Goal: Information Seeking & Learning: Check status

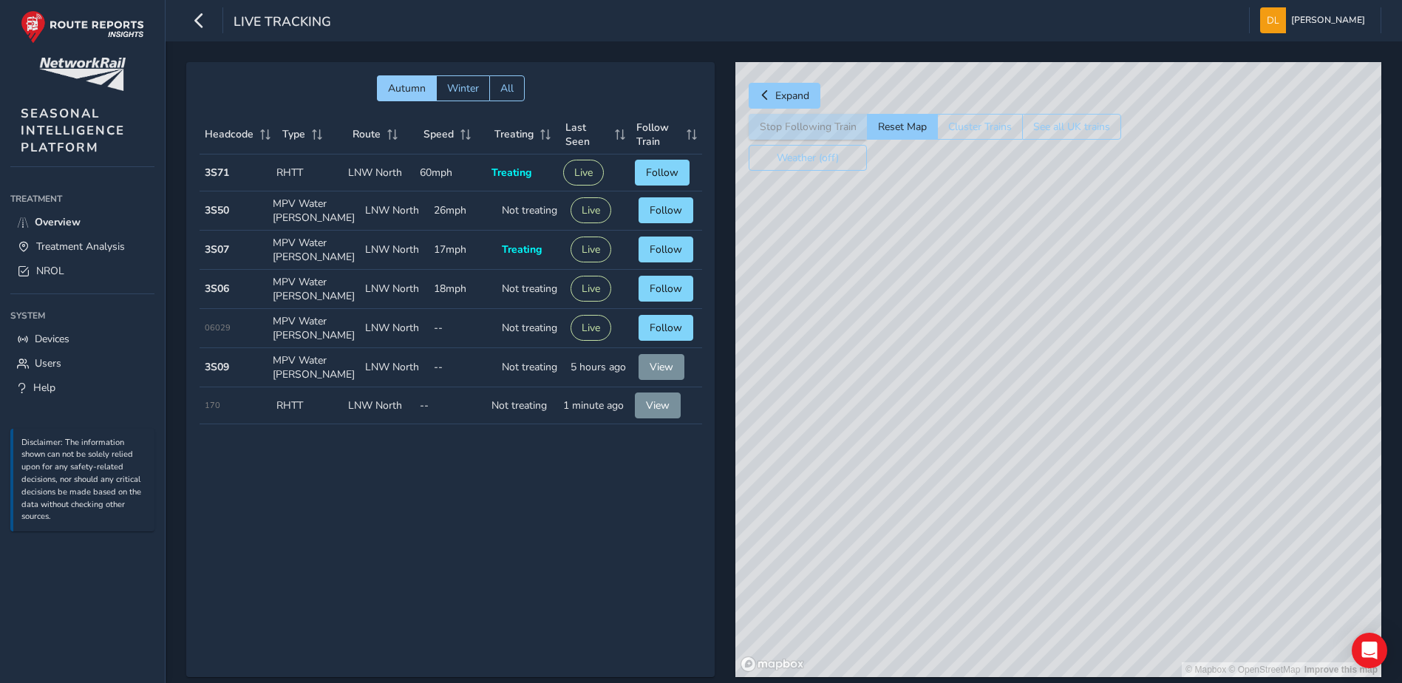
drag, startPoint x: 1004, startPoint y: 462, endPoint x: 927, endPoint y: 293, distance: 185.9
click at [927, 293] on div "© Mapbox © OpenStreetMap Improve this map" at bounding box center [1058, 369] width 646 height 615
click at [58, 269] on span "NROL" at bounding box center [50, 271] width 28 height 14
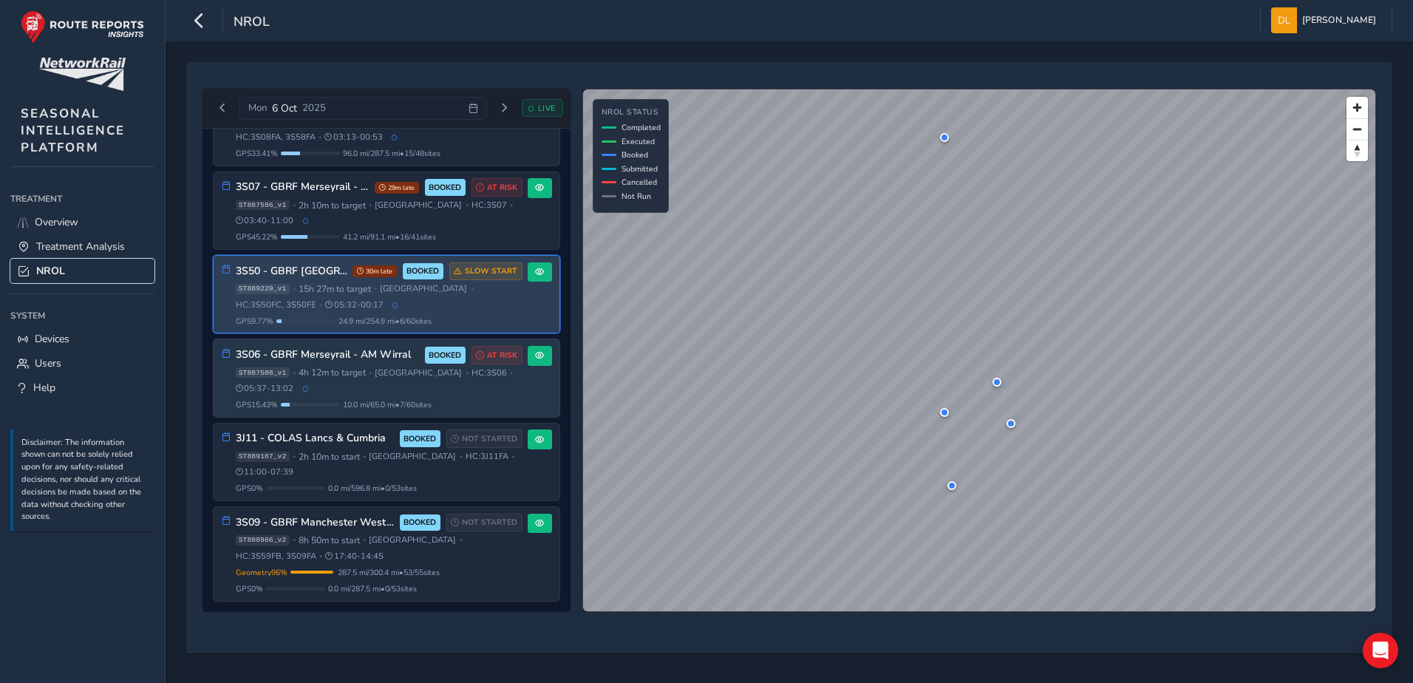
scroll to position [123, 0]
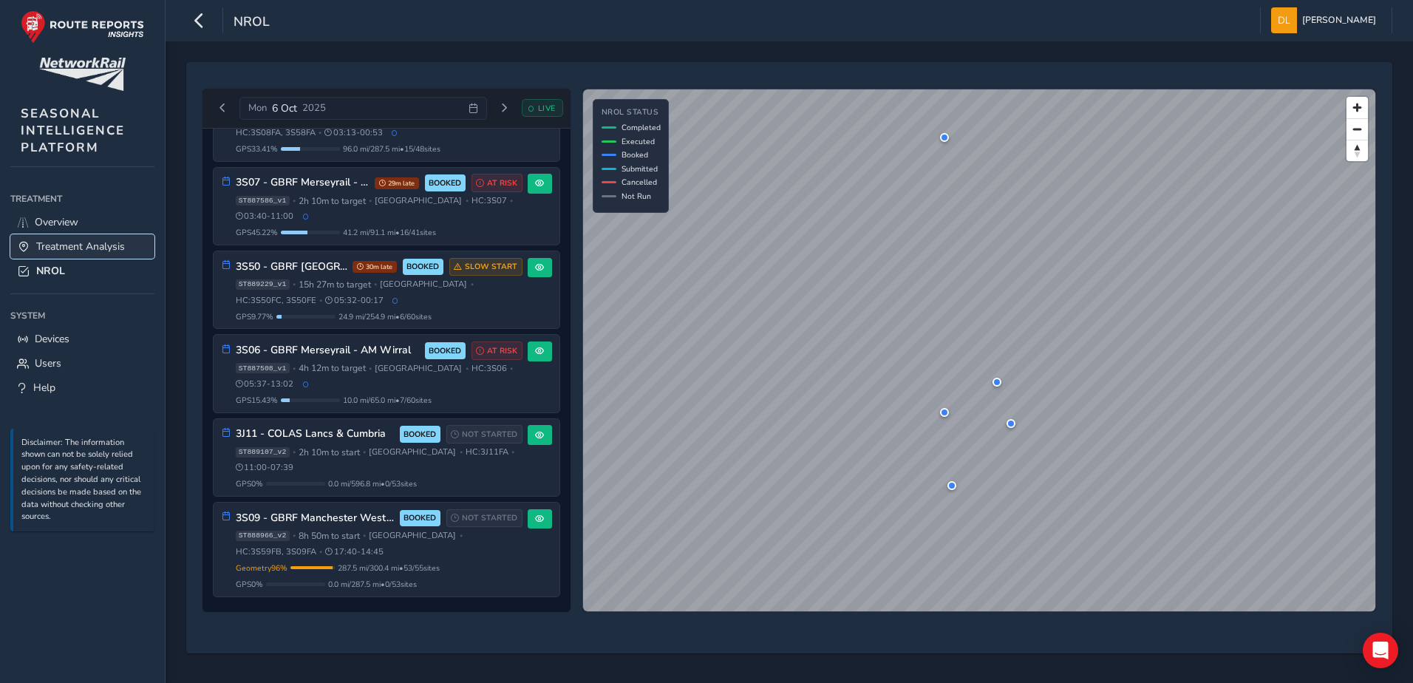
click at [72, 248] on span "Treatment Analysis" at bounding box center [80, 246] width 89 height 14
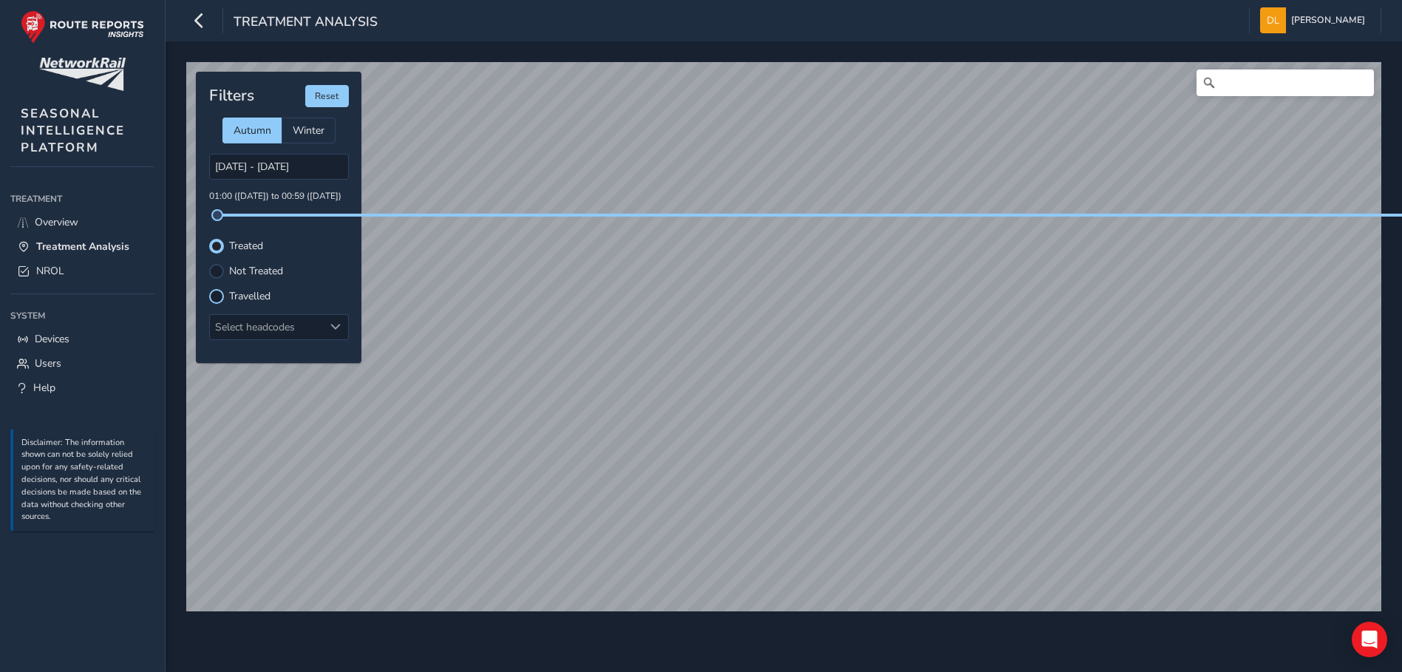
click at [215, 299] on div at bounding box center [216, 296] width 15 height 15
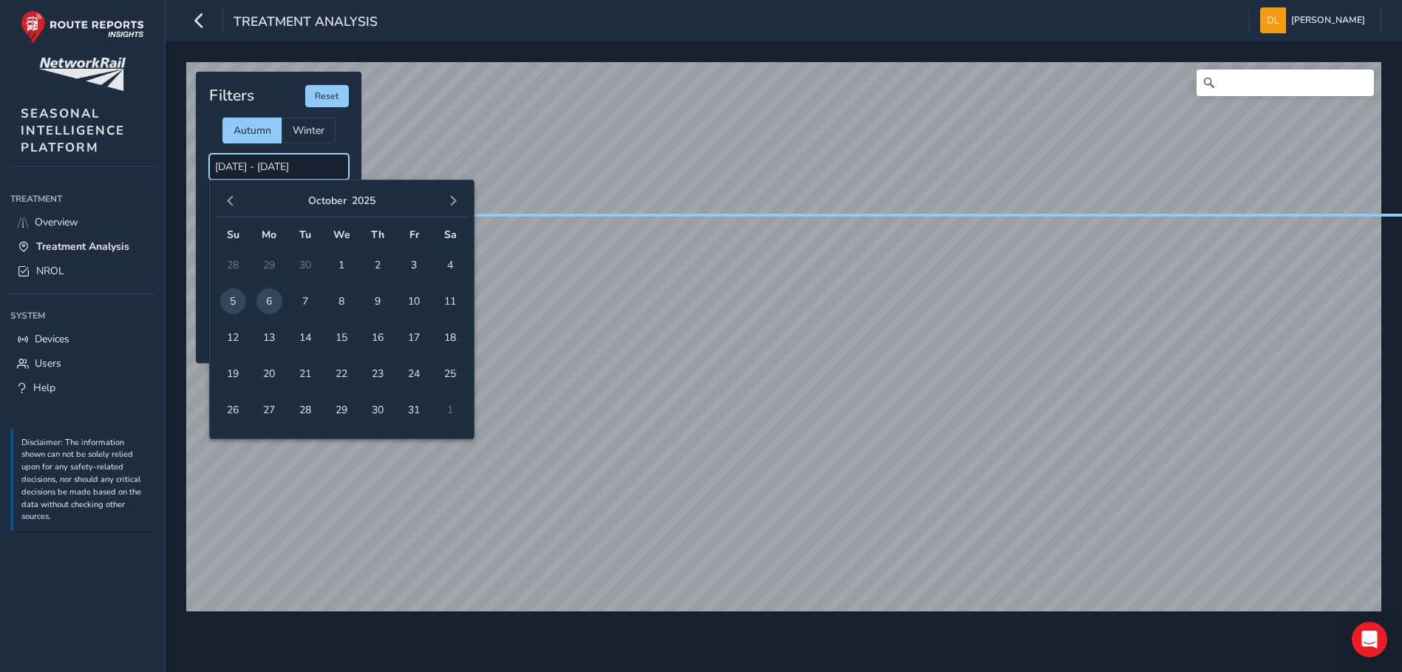
click at [272, 166] on input "[DATE] - [DATE]" at bounding box center [279, 167] width 140 height 26
click at [413, 268] on span "3" at bounding box center [414, 265] width 26 height 26
click at [410, 265] on span "3" at bounding box center [414, 265] width 26 height 26
click at [266, 171] on input "[DATE] - [DATE]" at bounding box center [279, 167] width 140 height 26
click at [445, 267] on span "4" at bounding box center [450, 265] width 26 height 26
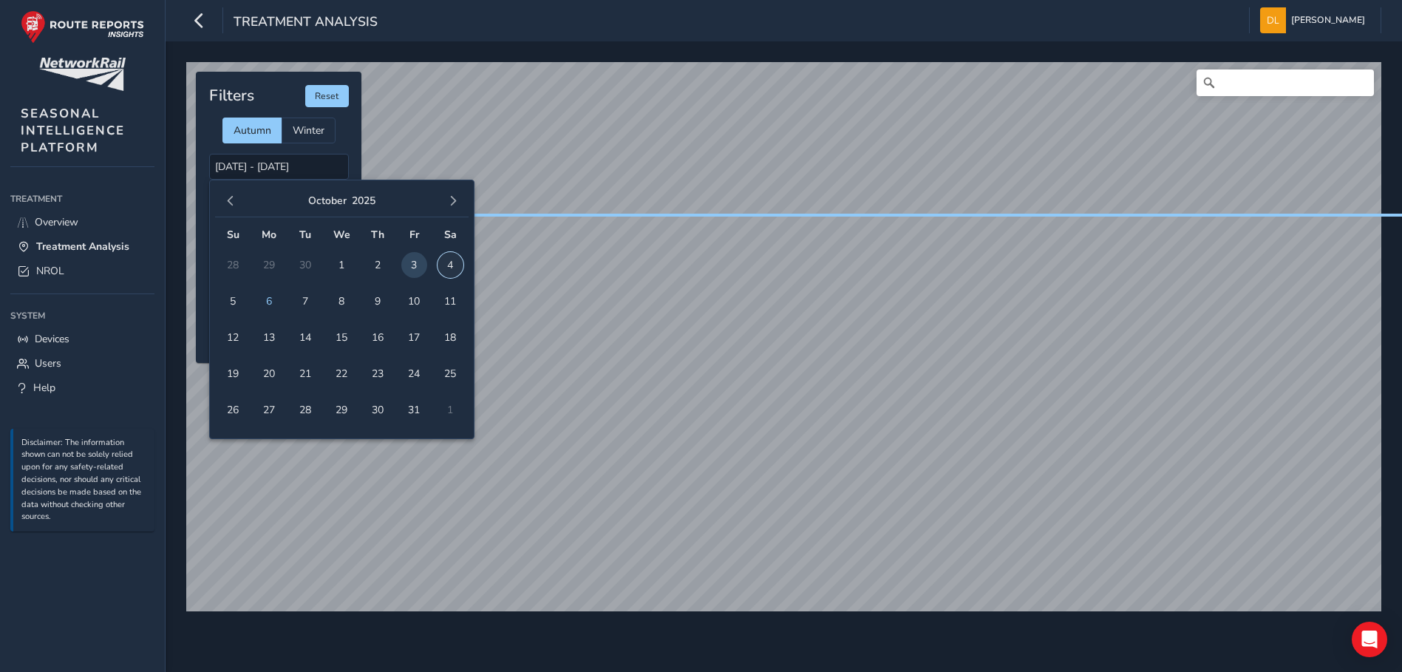
click at [447, 263] on span "4" at bounding box center [450, 265] width 26 height 26
type input "[DATE] - [DATE]"
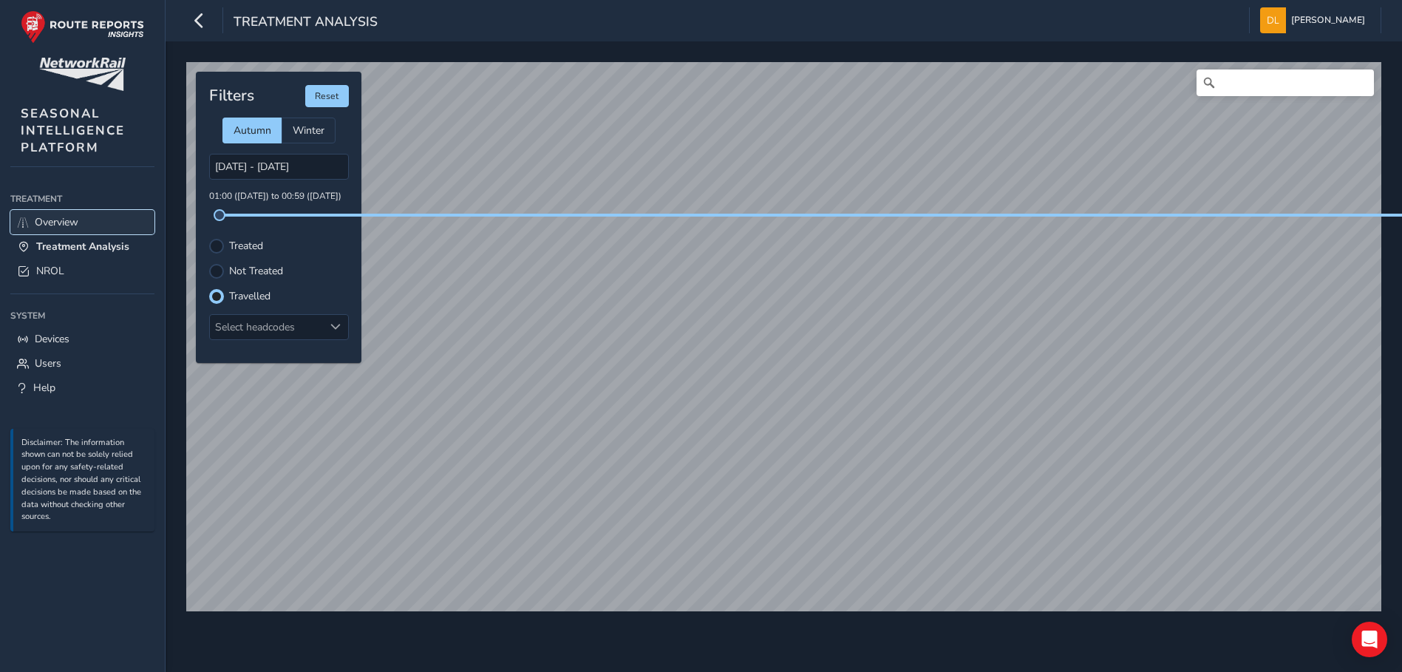
click at [65, 220] on span "Overview" at bounding box center [57, 222] width 44 height 14
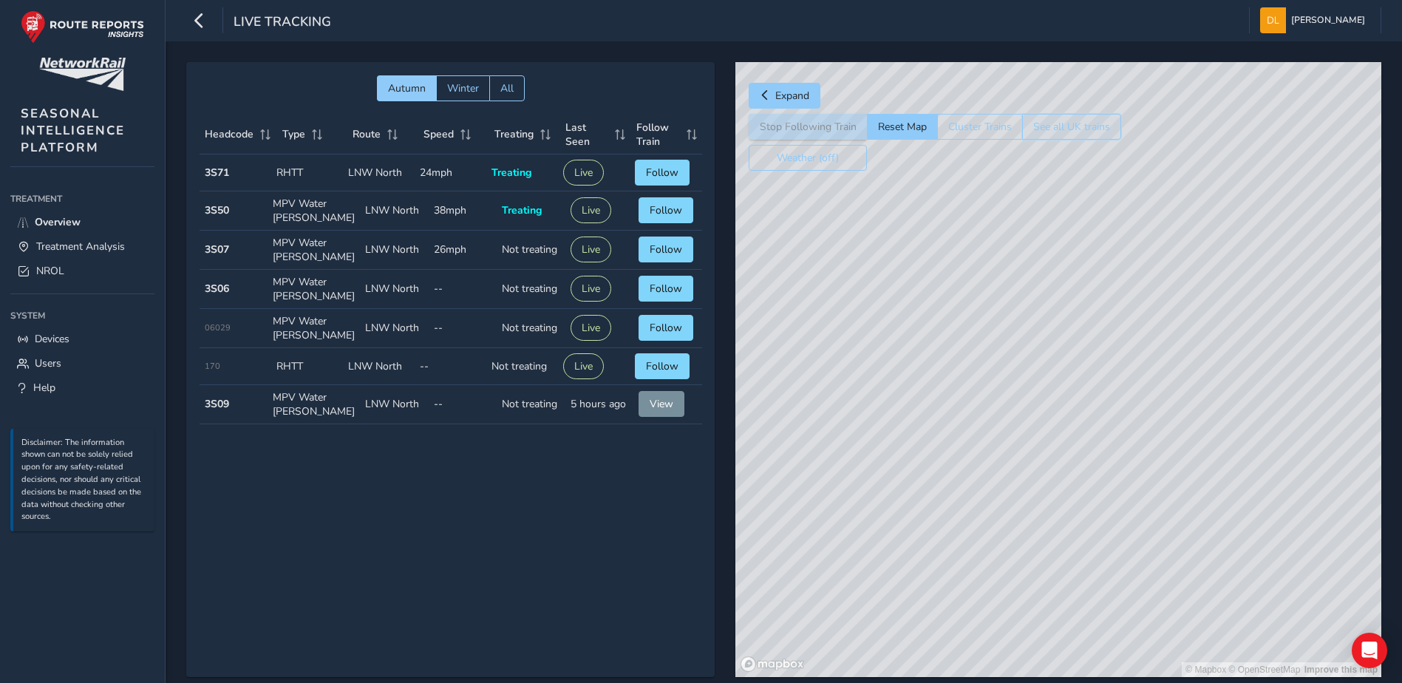
click at [1051, 126] on button "See all UK trains" at bounding box center [1071, 127] width 99 height 26
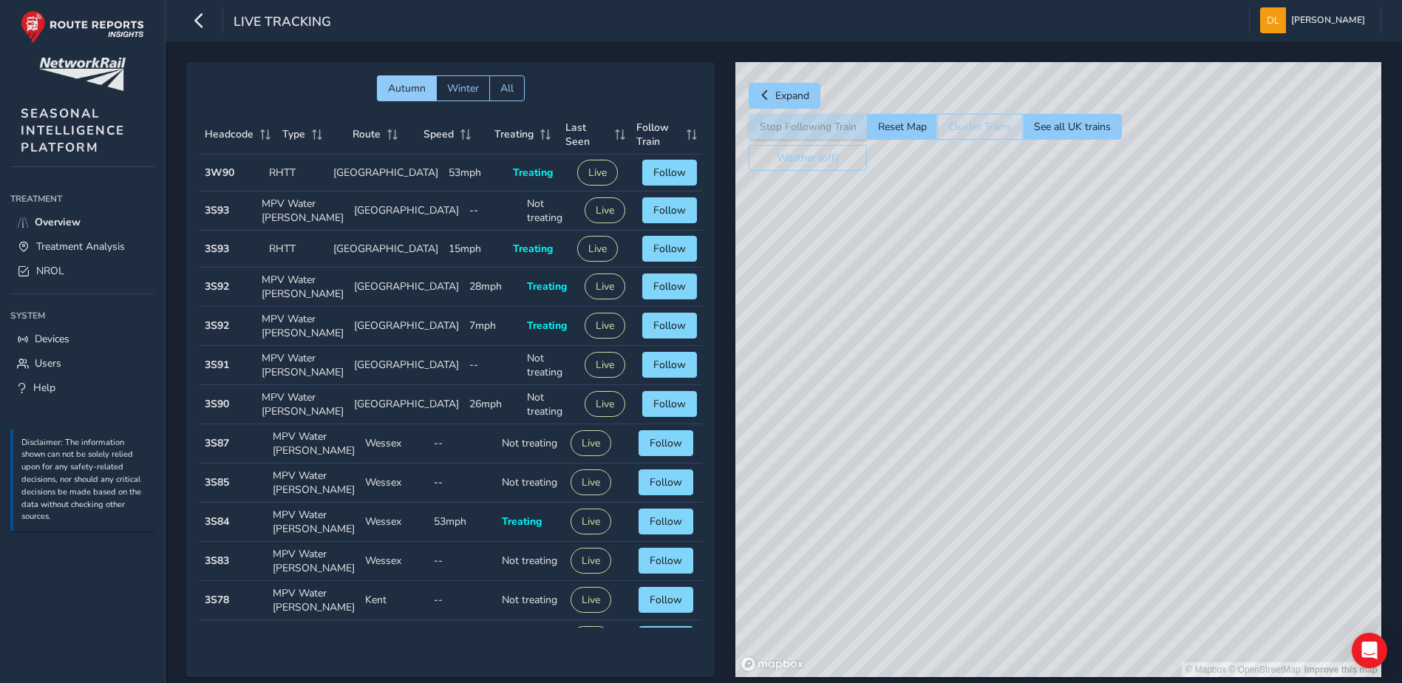
click at [987, 126] on button "Cluster Trains" at bounding box center [980, 127] width 86 height 26
click at [1074, 123] on button "See all UK trains" at bounding box center [1071, 127] width 99 height 26
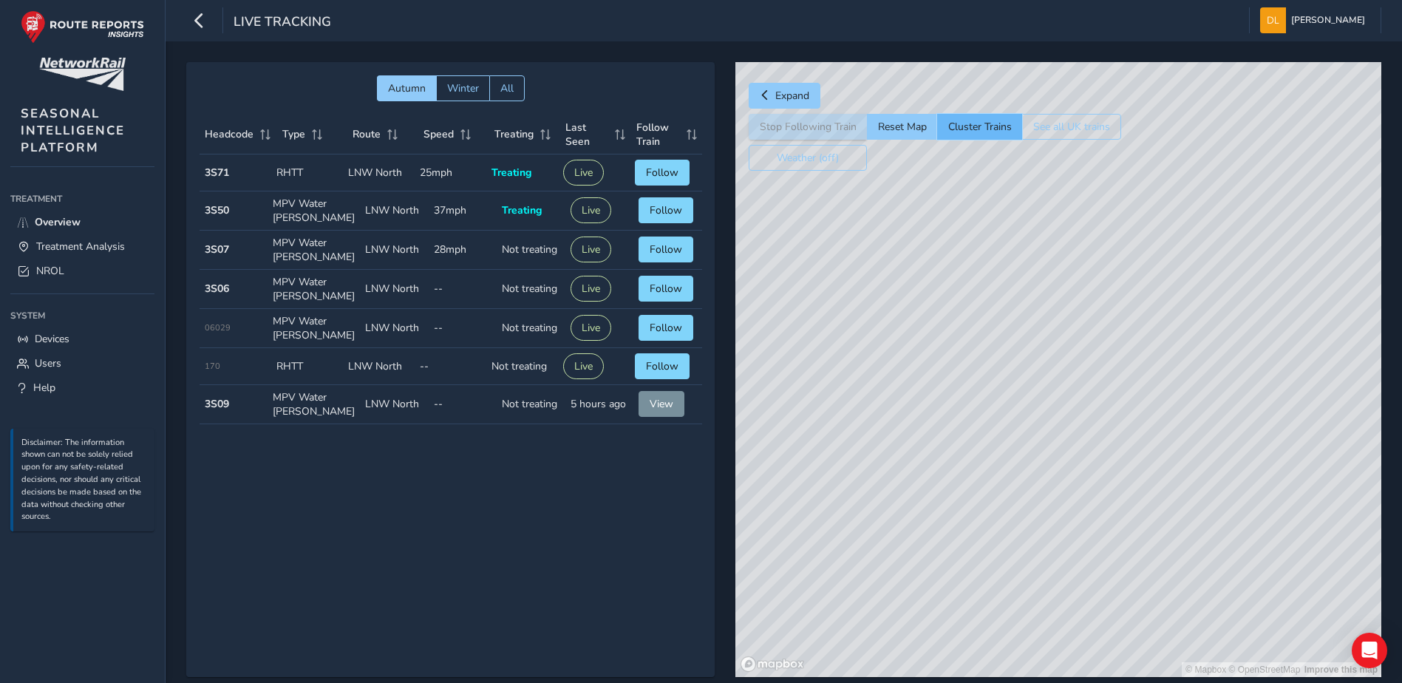
click at [978, 129] on button "Cluster Trains" at bounding box center [979, 127] width 85 height 26
drag, startPoint x: 1069, startPoint y: 439, endPoint x: 1106, endPoint y: 347, distance: 98.8
click at [1106, 347] on div "© Mapbox © OpenStreetMap Improve this map" at bounding box center [1058, 369] width 646 height 615
click at [839, 171] on div "© Mapbox © OpenStreetMap Improve this map" at bounding box center [1058, 369] width 646 height 615
click at [837, 163] on button "Weather (off)" at bounding box center [808, 158] width 118 height 26
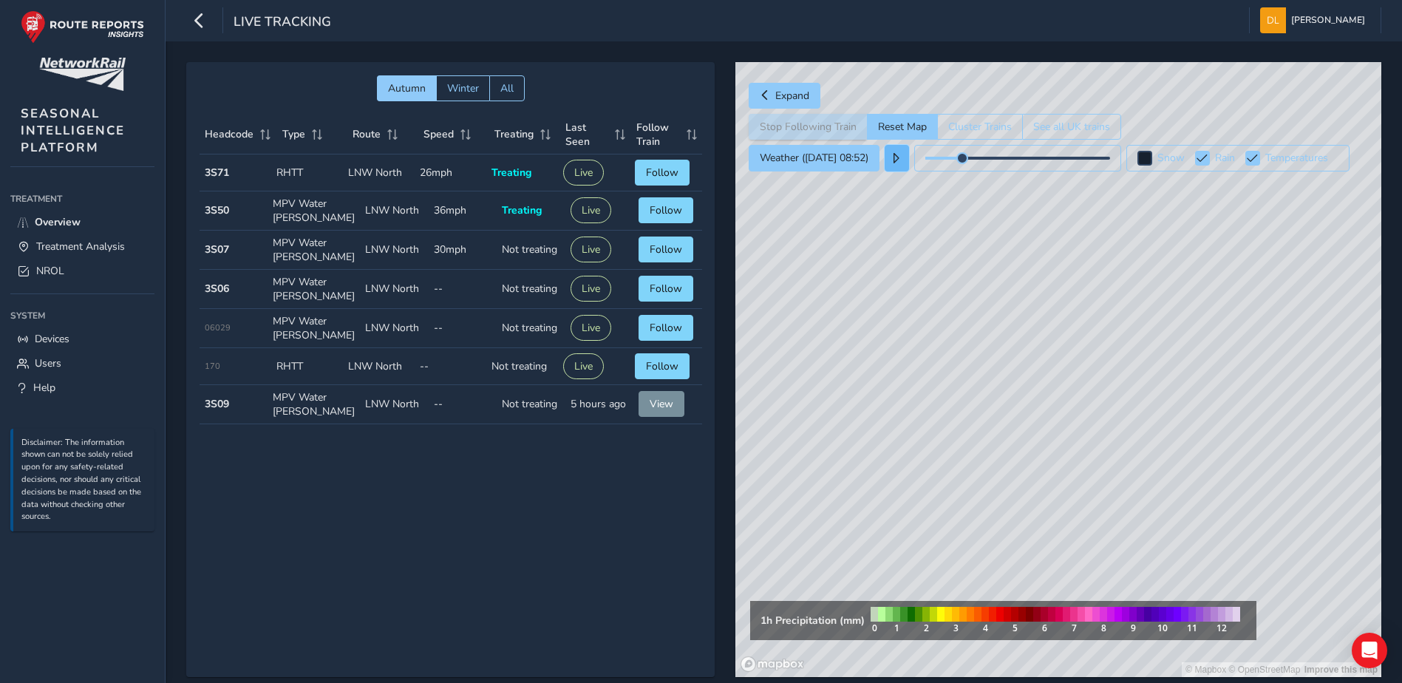
click at [904, 157] on button at bounding box center [897, 158] width 24 height 27
click at [827, 166] on button "Weather ([DATE] 20:52)" at bounding box center [814, 158] width 131 height 27
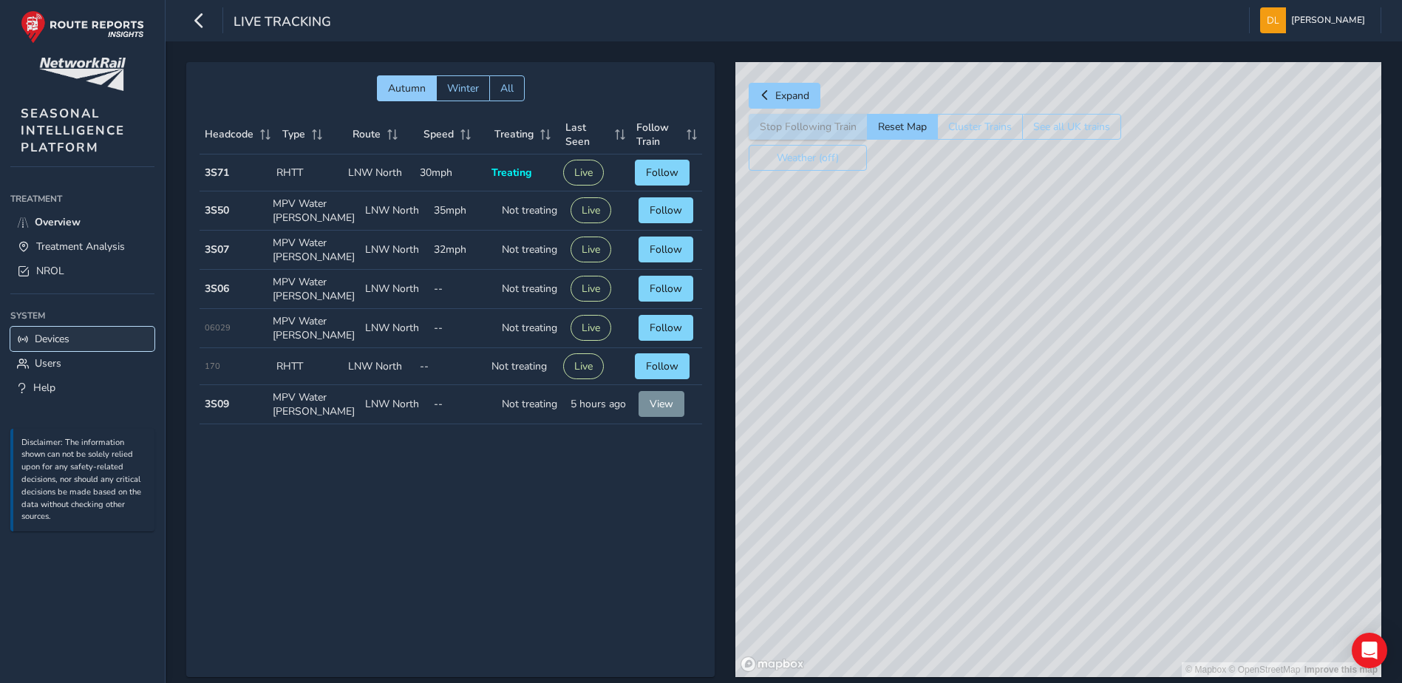
click at [61, 343] on span "Devices" at bounding box center [52, 339] width 35 height 14
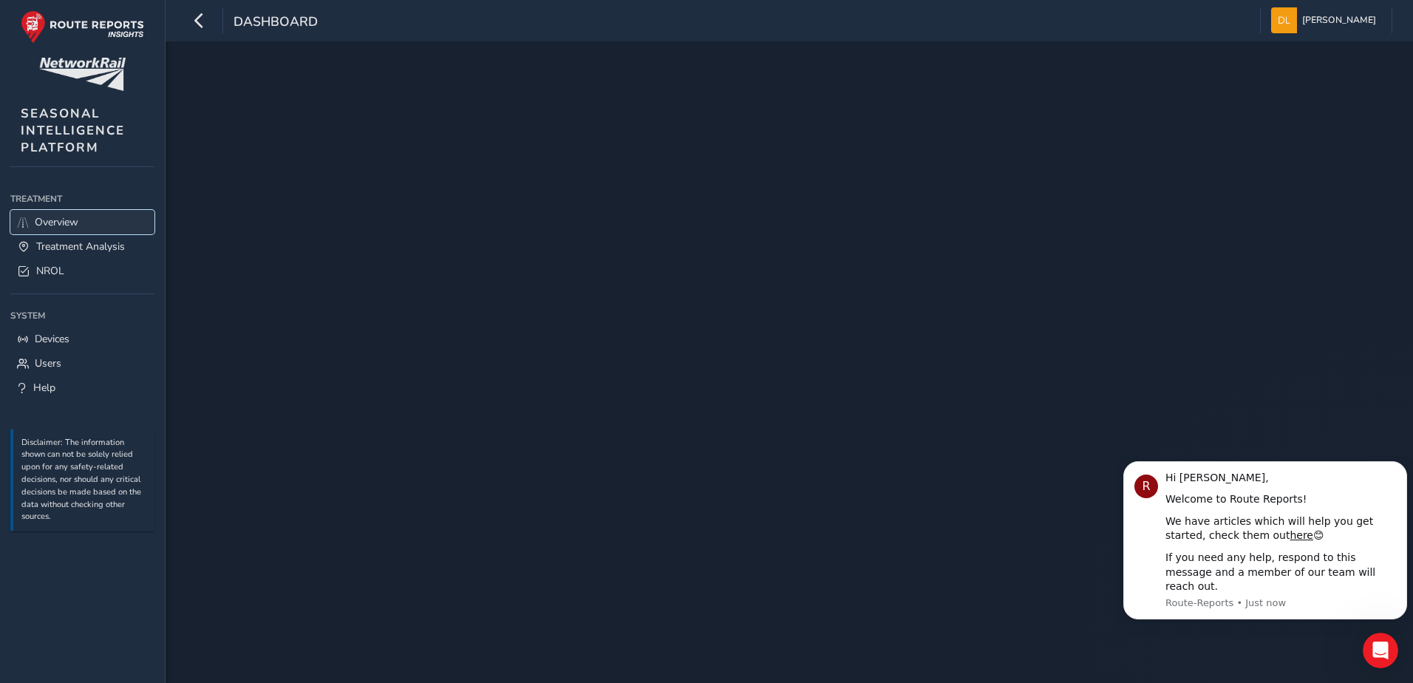
click at [60, 217] on span "Overview" at bounding box center [57, 222] width 44 height 14
click at [1397, 475] on button "Dismiss notification" at bounding box center [1402, 465] width 19 height 19
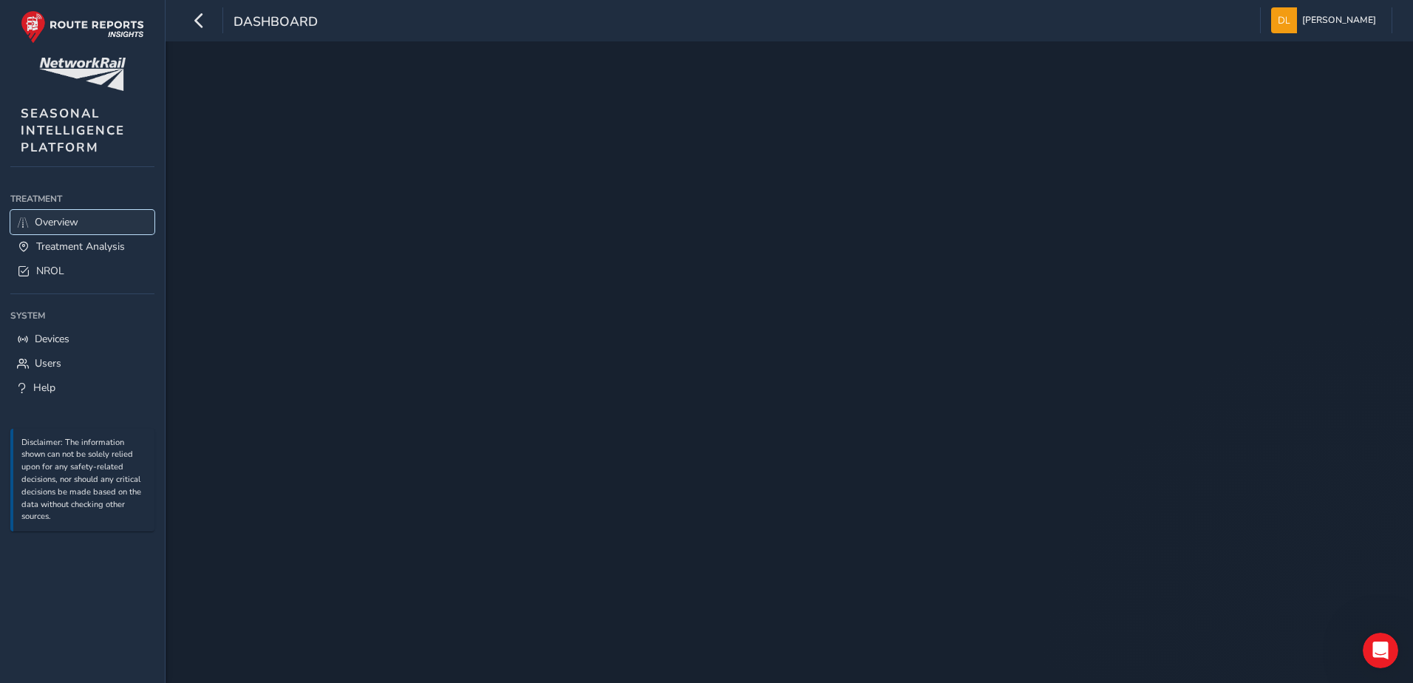
click at [15, 214] on link "Overview" at bounding box center [82, 222] width 144 height 24
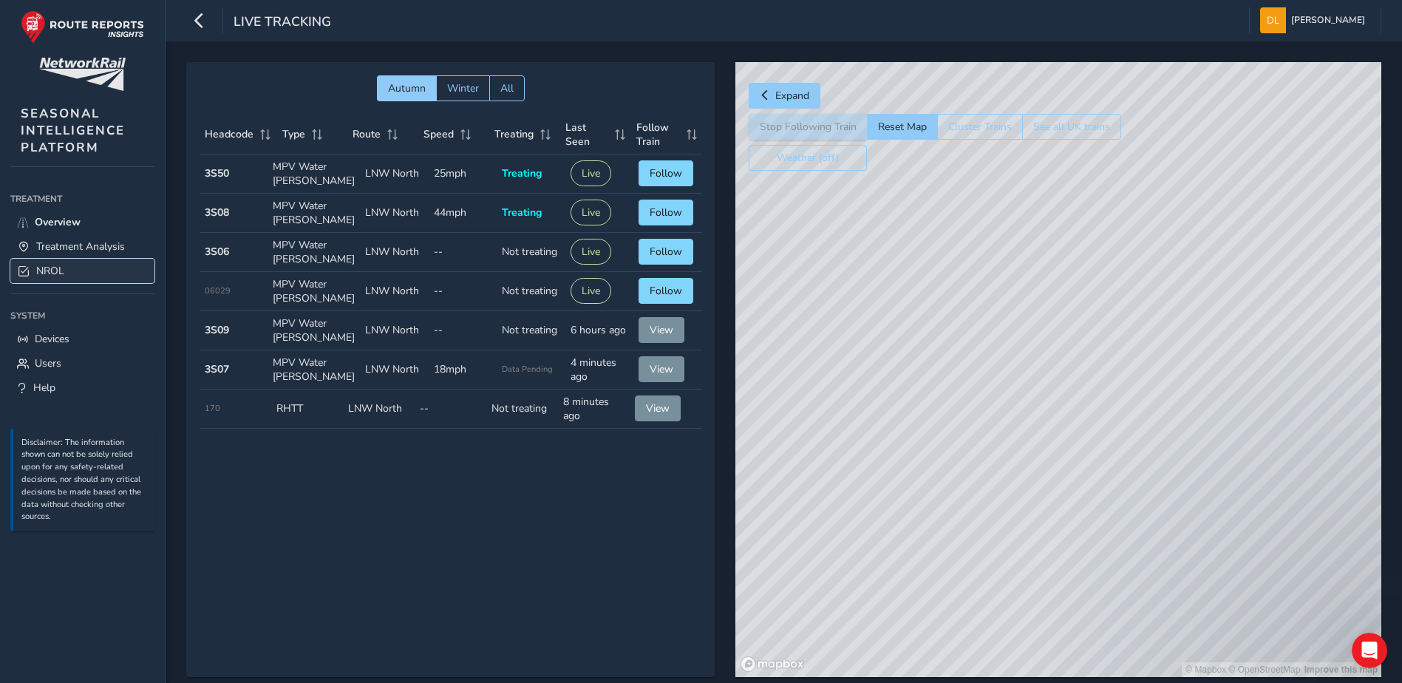
click at [44, 282] on link "NROL" at bounding box center [82, 271] width 144 height 24
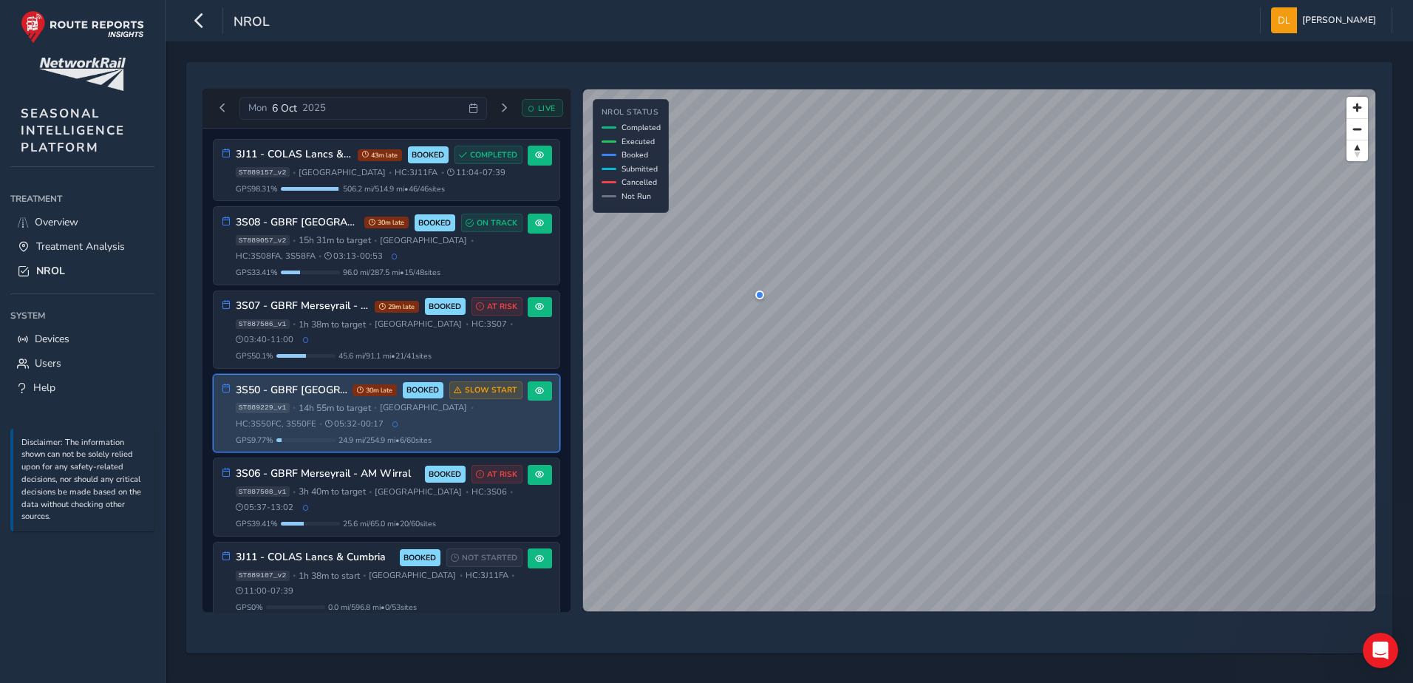
click at [318, 417] on div "ST889229_v1 • 14h 55m to target • [GEOGRAPHIC_DATA] • HC: 3S50FC, 3S50FE • 05:3…" at bounding box center [379, 415] width 287 height 27
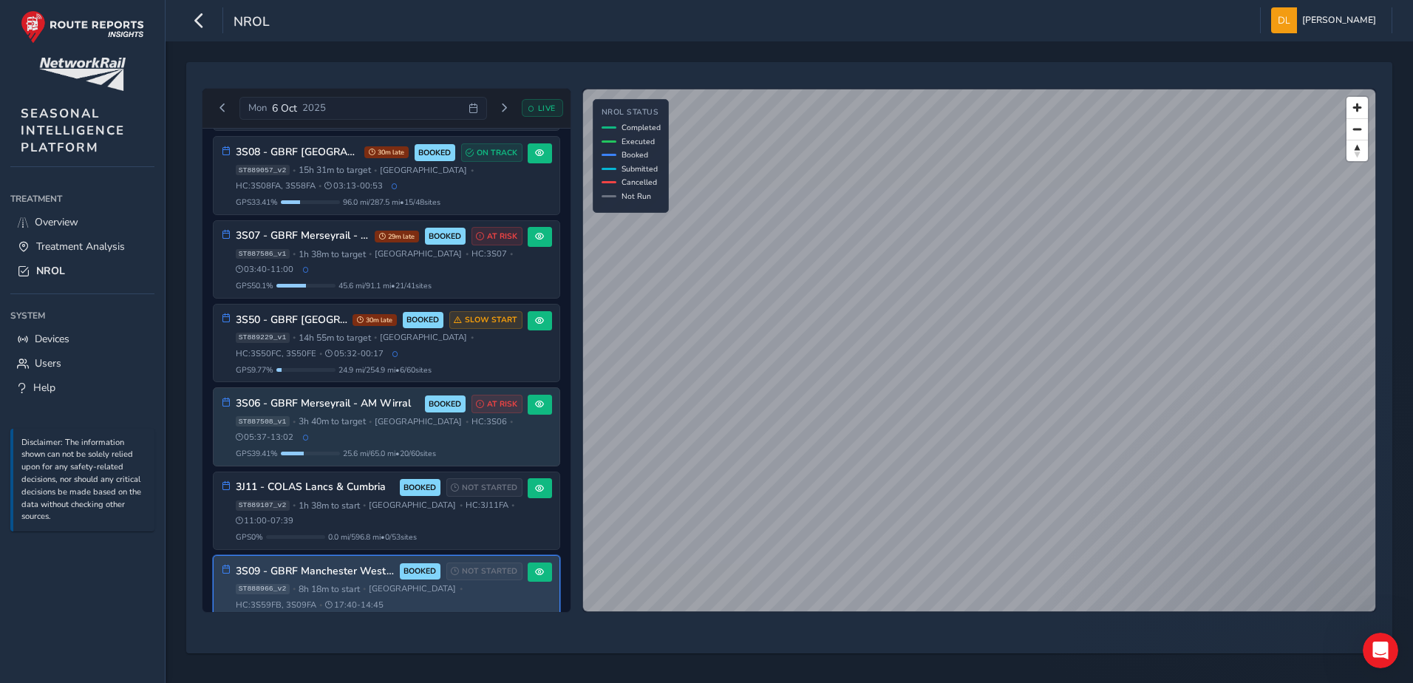
scroll to position [123, 0]
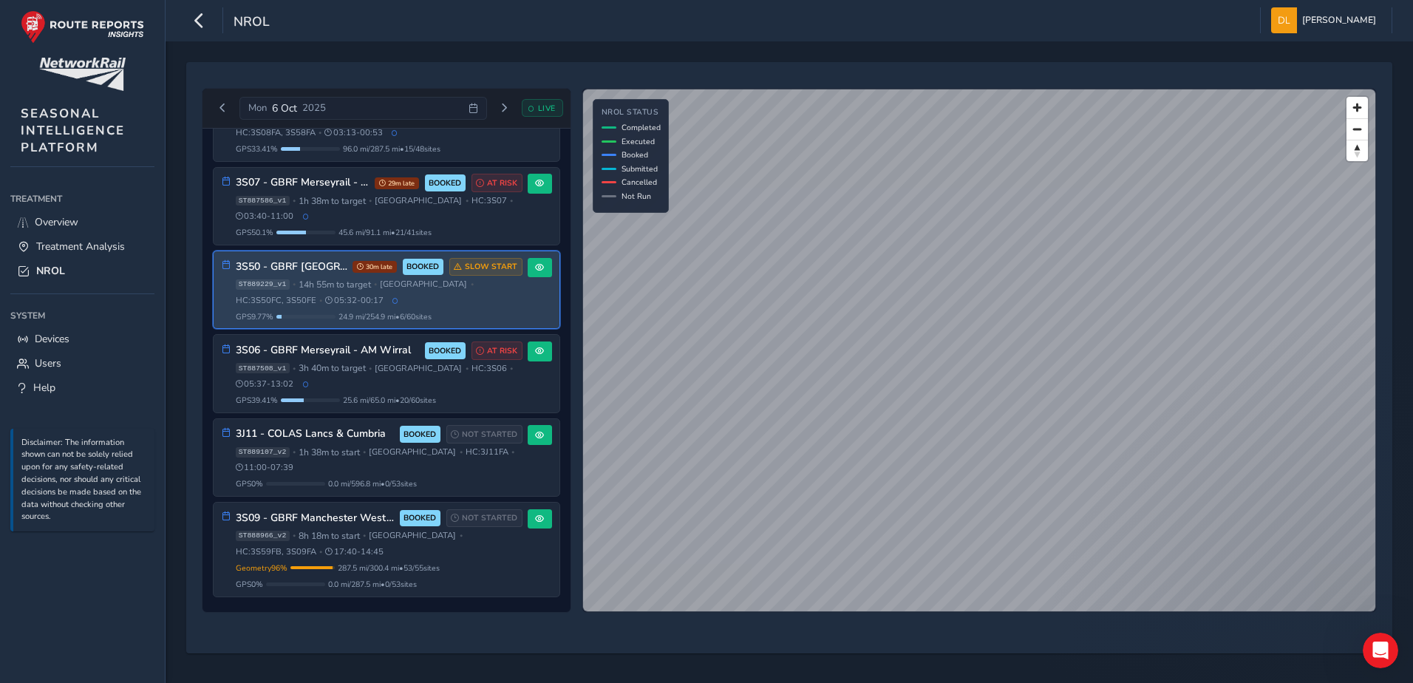
click at [354, 298] on span "05:32 - 00:17" at bounding box center [354, 300] width 58 height 11
click at [535, 269] on span at bounding box center [539, 267] width 9 height 9
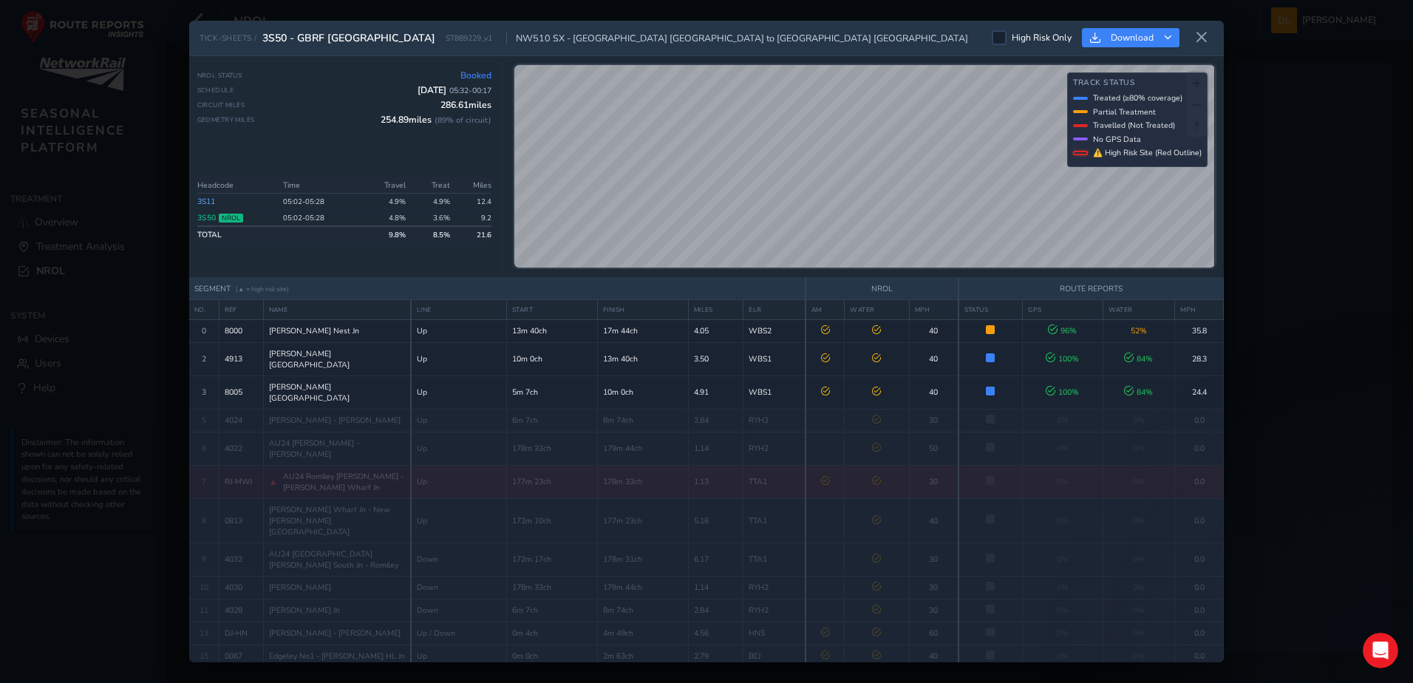
click at [1189, 37] on div "High Risk Only Download" at bounding box center [1103, 38] width 222 height 24
click at [1197, 39] on icon at bounding box center [1201, 37] width 13 height 13
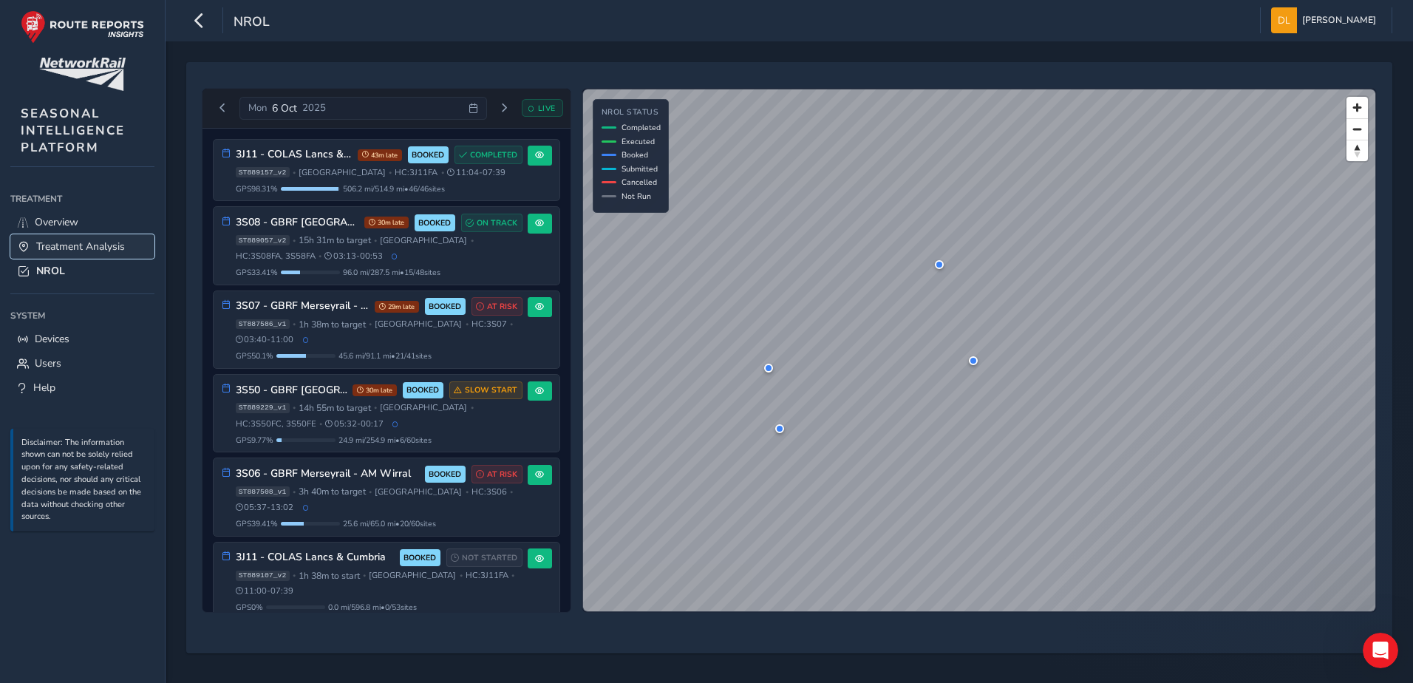
click at [89, 241] on span "Treatment Analysis" at bounding box center [80, 246] width 89 height 14
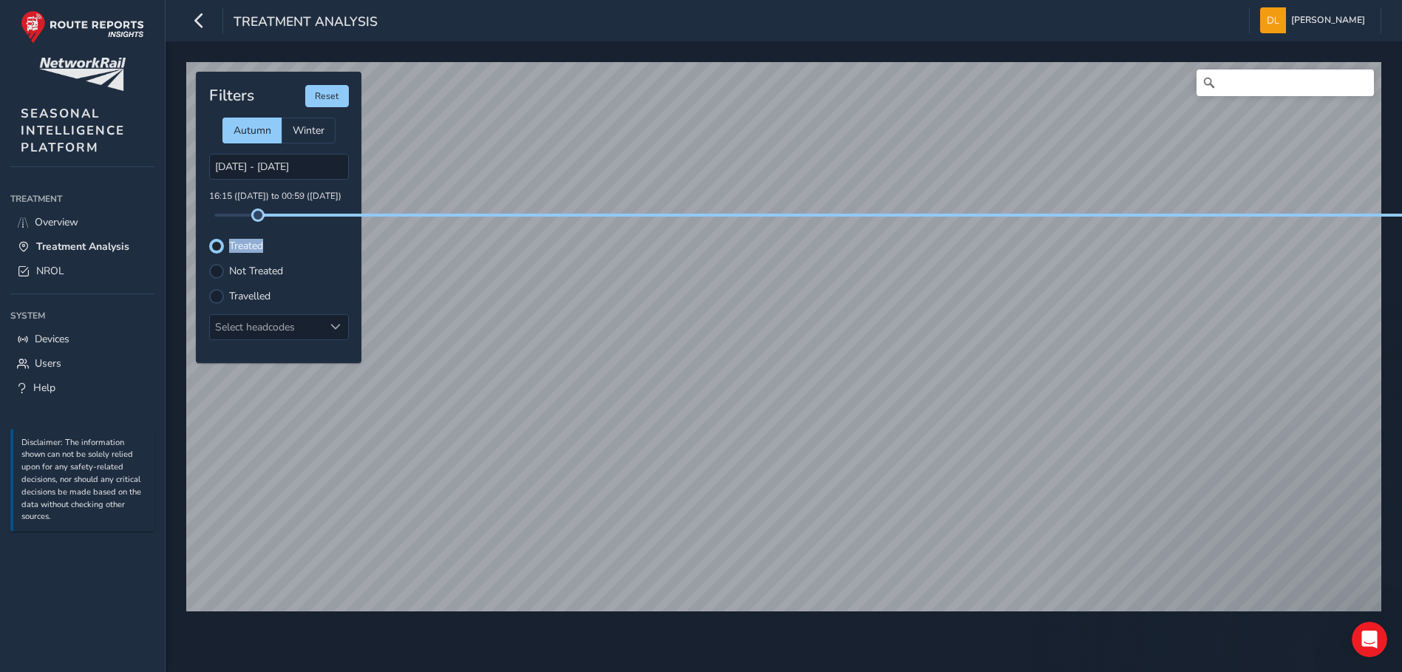
drag, startPoint x: 218, startPoint y: 212, endPoint x: 352, endPoint y: 219, distance: 134.0
click at [351, 219] on div "Filters Reset Autumn Winter [DATE] - [DATE] 16:15 ([DATE]) to 00:59 ([DATE]) Tr…" at bounding box center [279, 217] width 166 height 291
drag, startPoint x: 352, startPoint y: 219, endPoint x: 291, endPoint y: 215, distance: 60.8
click at [291, 215] on div at bounding box center [278, 215] width 129 height 3
drag, startPoint x: 345, startPoint y: 215, endPoint x: 278, endPoint y: 222, distance: 67.7
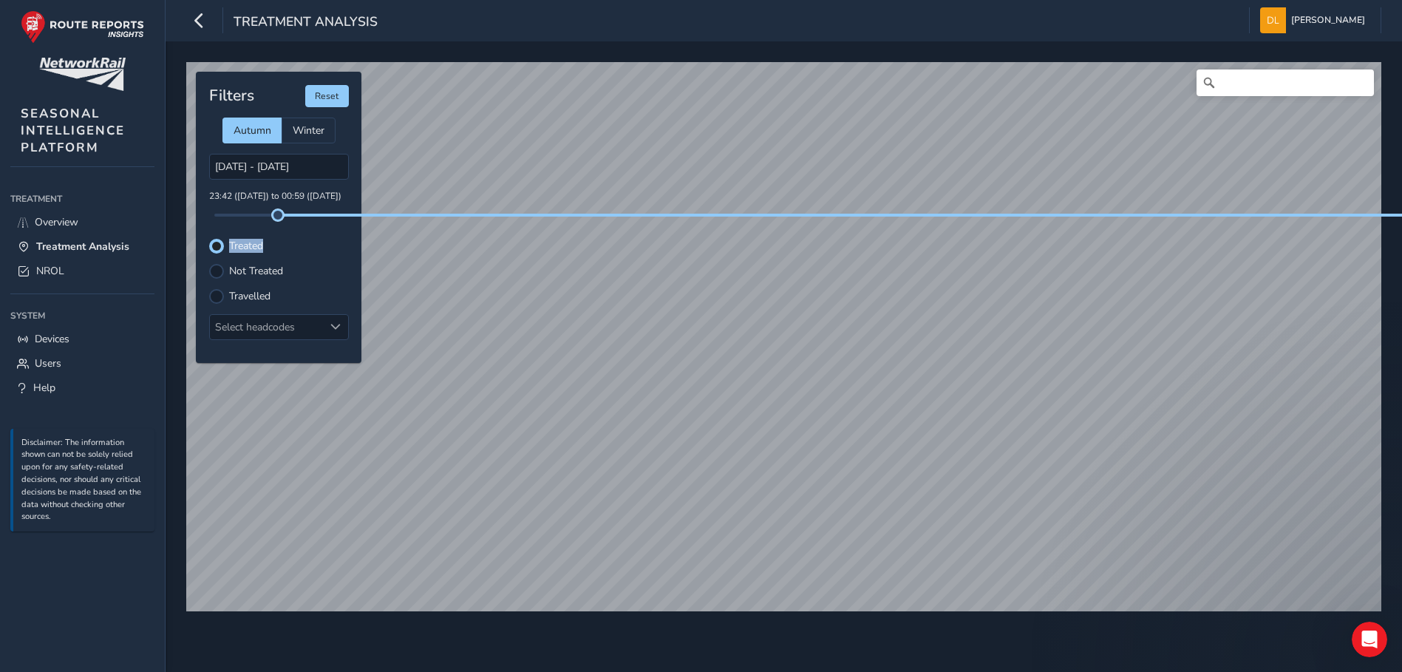
click at [278, 222] on div "Filters Reset Autumn Winter [DATE] - [DATE] 23:42 ([DATE]) to 00:59 ([DATE]) Tr…" at bounding box center [279, 217] width 166 height 291
click at [214, 296] on div at bounding box center [216, 296] width 15 height 15
click at [335, 103] on button "Reset" at bounding box center [327, 96] width 44 height 22
click at [239, 301] on label "Travelled" at bounding box center [249, 296] width 41 height 10
click at [217, 295] on input "Travelled" at bounding box center [217, 295] width 0 height 0
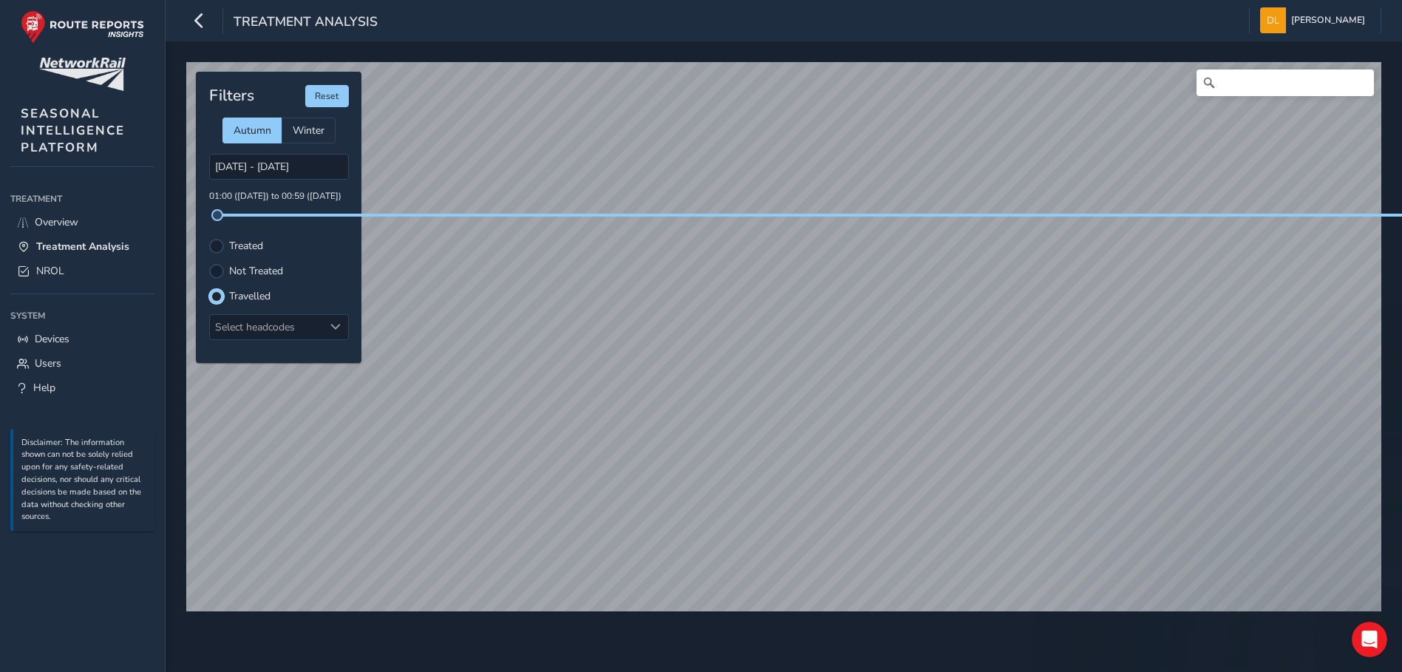
scroll to position [7, 9]
